Goal: Use online tool/utility: Utilize a website feature to perform a specific function

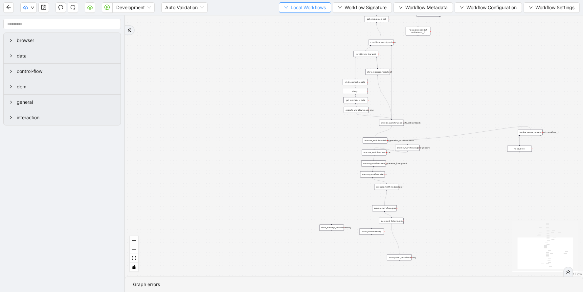
click at [300, 6] on span "Local Workflows" at bounding box center [308, 7] width 35 height 7
click at [302, 16] on li "Select" at bounding box center [302, 20] width 51 height 11
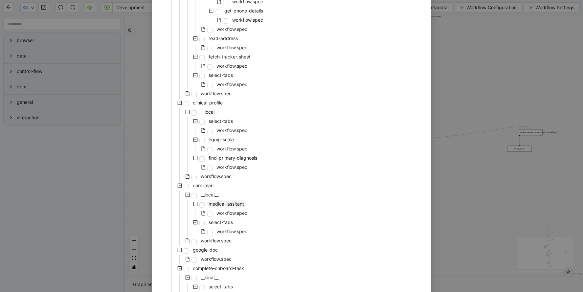
scroll to position [183, 0]
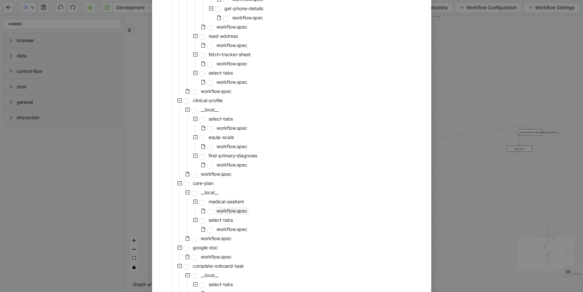
click at [227, 212] on span "workflow.spec" at bounding box center [232, 211] width 31 height 6
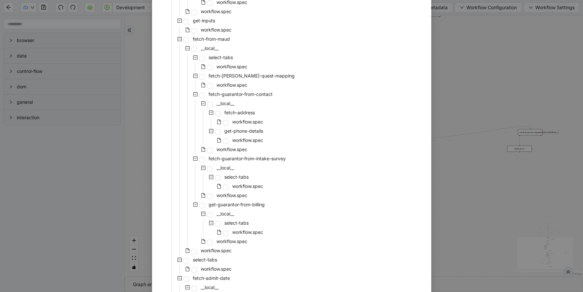
scroll to position [1342, 0]
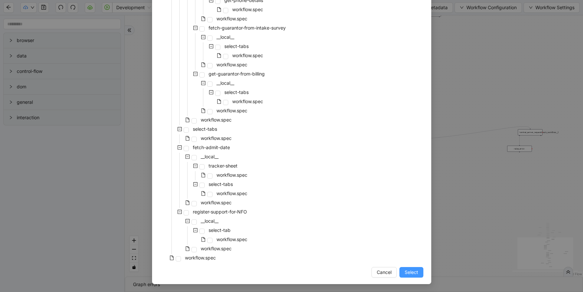
click at [417, 272] on span "Select" at bounding box center [411, 272] width 13 height 7
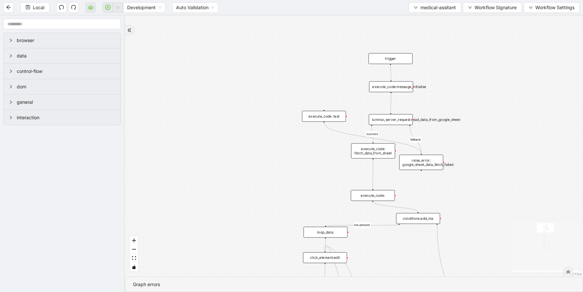
drag, startPoint x: 518, startPoint y: 54, endPoint x: 467, endPoint y: 241, distance: 193.9
click at [467, 241] on div "fallback success ma-present ma_found_in_list fallback fallback fallback success…" at bounding box center [354, 145] width 458 height 261
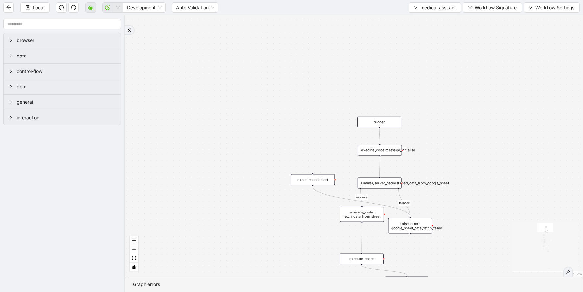
click at [386, 186] on div "luminai_server_request:read_data_from_google_sheet" at bounding box center [380, 183] width 44 height 11
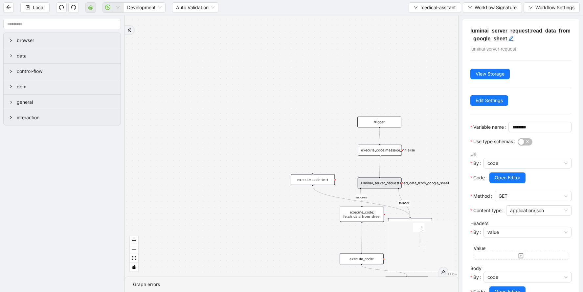
click at [416, 152] on div "fallback success ma-present ma_found_in_list fallback fallback fallback success…" at bounding box center [292, 145] width 334 height 261
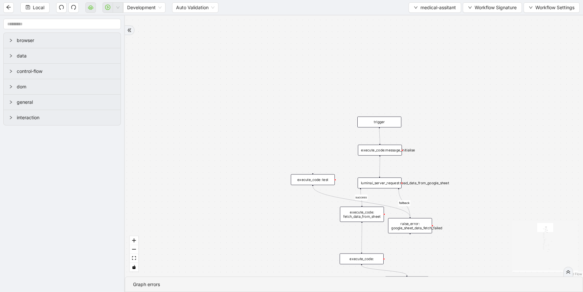
click at [385, 150] on div "execute_code:message_initialise" at bounding box center [380, 150] width 44 height 11
